Goal: Transaction & Acquisition: Purchase product/service

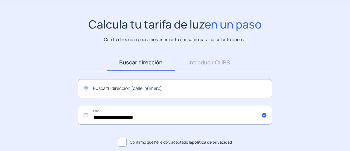
scroll to position [30, 0]
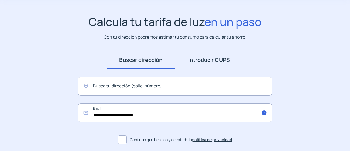
click at [193, 61] on link "Introducir CUPS" at bounding box center [209, 59] width 68 height 17
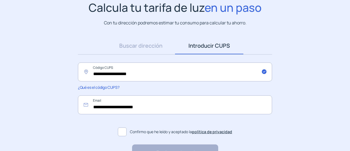
scroll to position [46, 0]
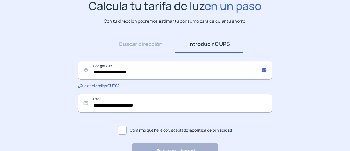
click at [127, 130] on label "Confirmo que he leído y aceptado la política de privacidad" at bounding box center [175, 129] width 194 height 13
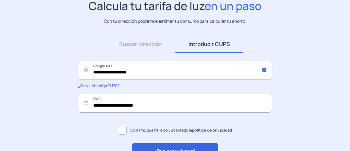
click at [156, 147] on span "¡Empieza a ahorrar!" at bounding box center [175, 150] width 41 height 7
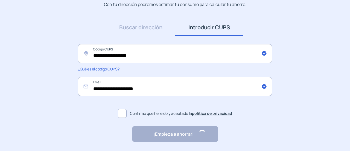
scroll to position [69, 0]
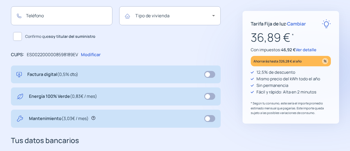
scroll to position [154, 0]
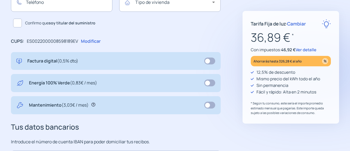
drag, startPoint x: 71, startPoint y: 40, endPoint x: 203, endPoint y: 40, distance: 132.2
click at [203, 40] on div "CUPS: ES0022000008598189EV Modificar" at bounding box center [116, 41] width 210 height 7
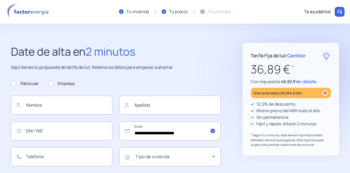
scroll to position [43, 0]
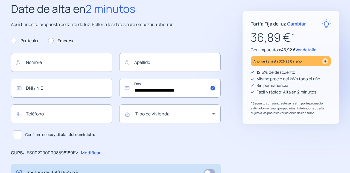
click at [312, 114] on p "* Según tu consumo, este sería el importe promedio estimado mensual que pagaría…" at bounding box center [291, 108] width 80 height 15
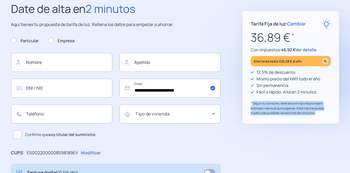
drag, startPoint x: 317, startPoint y: 112, endPoint x: 252, endPoint y: 101, distance: 65.4
click at [252, 101] on p "* Según tu consumo, este sería el importe promedio estimado mensual que pagaría…" at bounding box center [291, 108] width 80 height 15
copy p "Según tu consumo, este sería el importe promedio estimado mensual que pagarías.…"
